Goal: Task Accomplishment & Management: Manage account settings

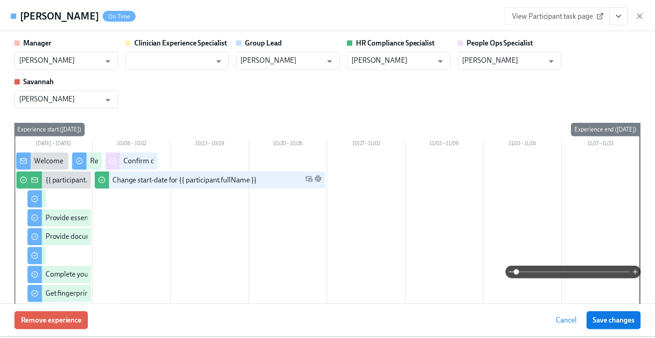
scroll to position [871, 0]
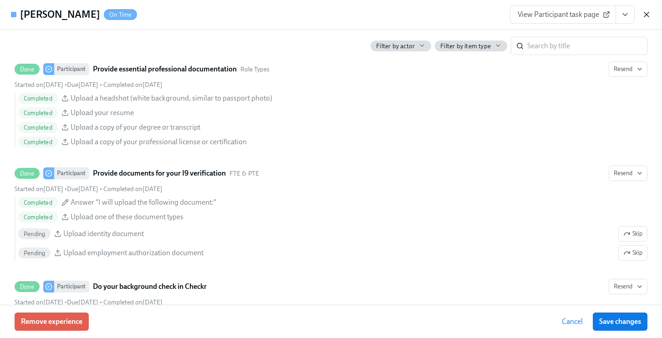
click at [646, 14] on icon "button" at bounding box center [646, 14] width 5 height 5
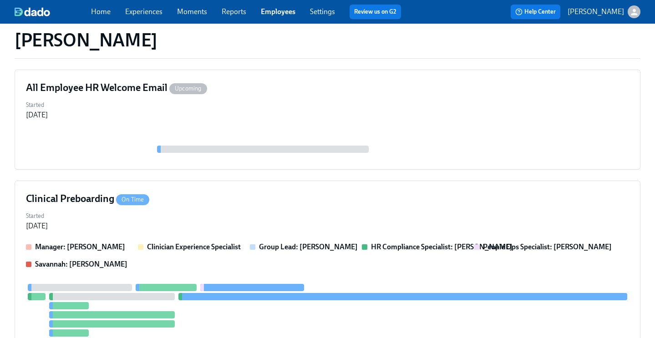
click at [271, 11] on link "Employees" at bounding box center [278, 11] width 35 height 9
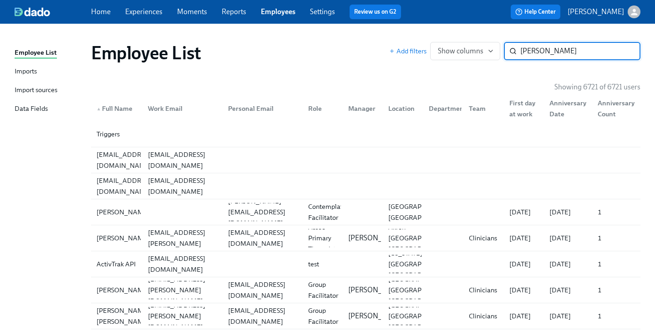
type input "[PERSON_NAME]"
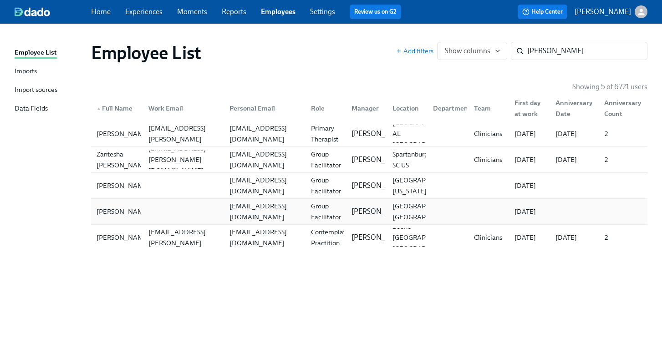
click at [280, 208] on div "[EMAIL_ADDRESS][DOMAIN_NAME]" at bounding box center [264, 212] width 77 height 22
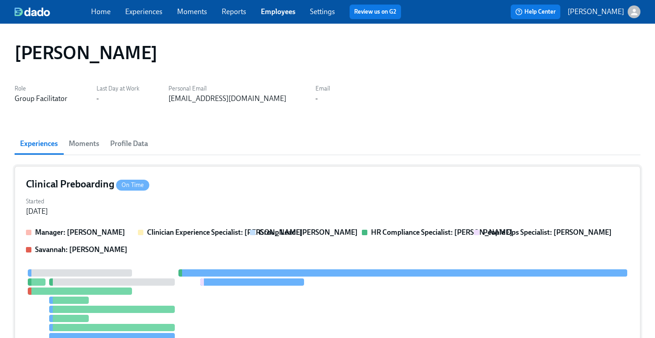
click at [292, 201] on div "Started [DATE]" at bounding box center [327, 206] width 603 height 22
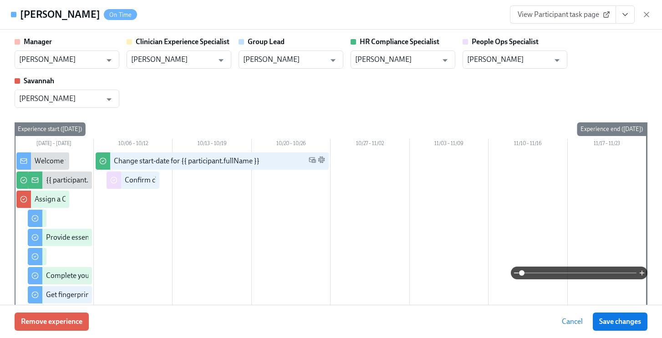
click at [631, 14] on button "View task page" at bounding box center [625, 14] width 19 height 18
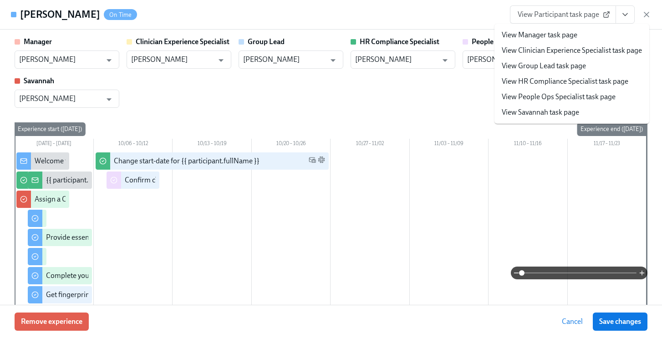
click at [564, 95] on link "View People Ops Specialist task page" at bounding box center [559, 97] width 114 height 10
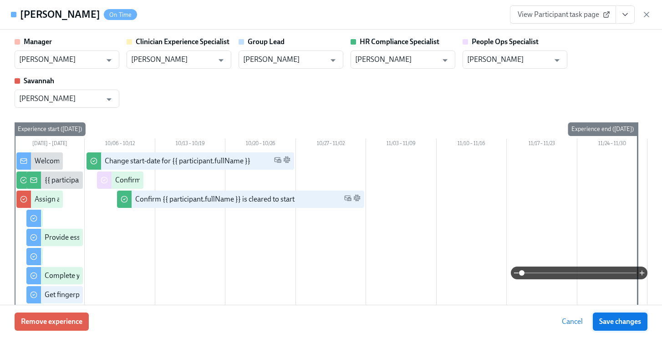
click at [621, 313] on button "Save changes" at bounding box center [620, 322] width 55 height 18
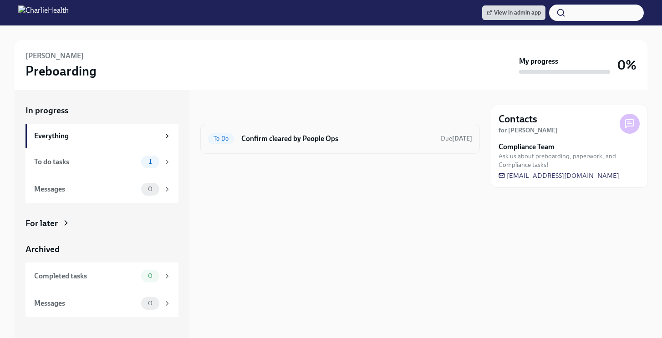
click at [347, 139] on h6 "Confirm cleared by People Ops" at bounding box center [337, 139] width 192 height 10
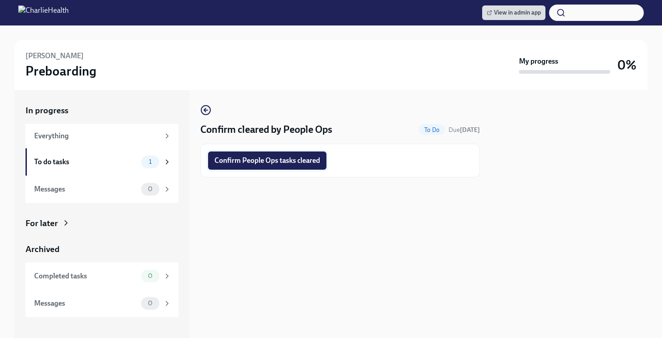
click at [298, 166] on button "Confirm People Ops tasks cleared" at bounding box center [267, 161] width 118 height 18
